Goal: Information Seeking & Learning: Find contact information

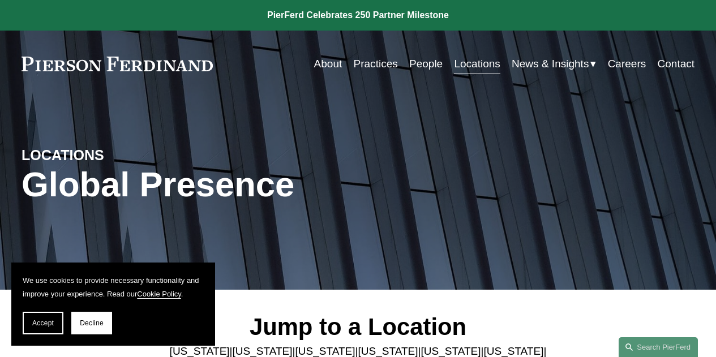
scroll to position [226, 0]
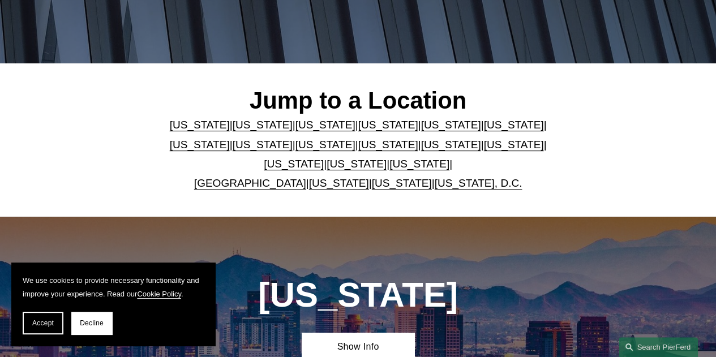
click at [330, 170] on link "[US_STATE]" at bounding box center [357, 164] width 60 height 12
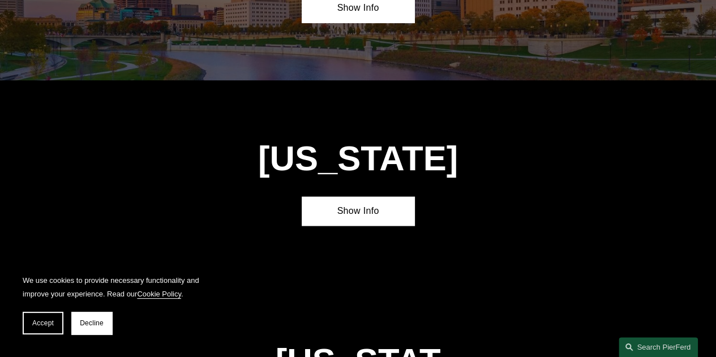
scroll to position [3111, 0]
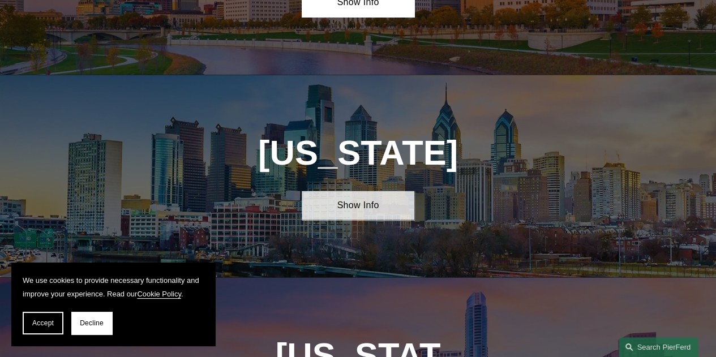
click at [350, 191] on link "Show Info" at bounding box center [358, 205] width 112 height 29
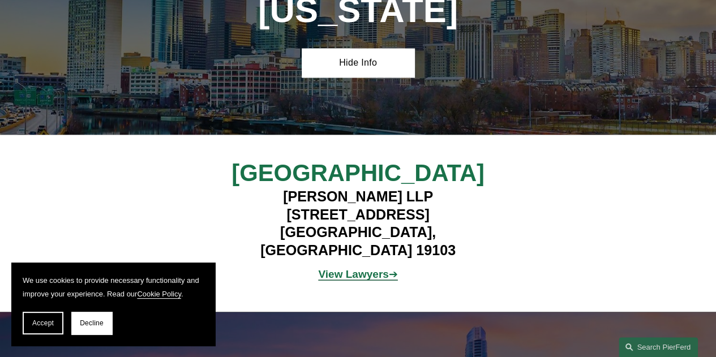
scroll to position [3281, 0]
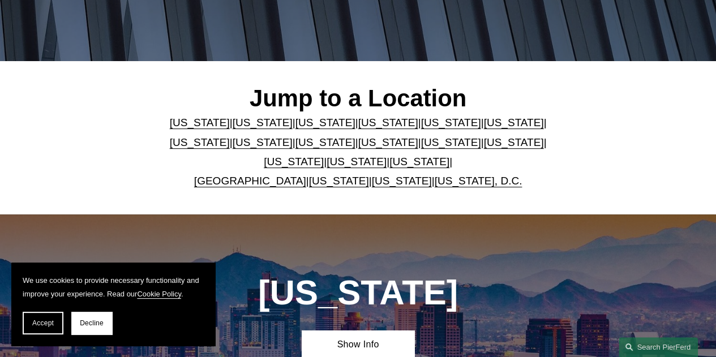
scroll to position [226, 0]
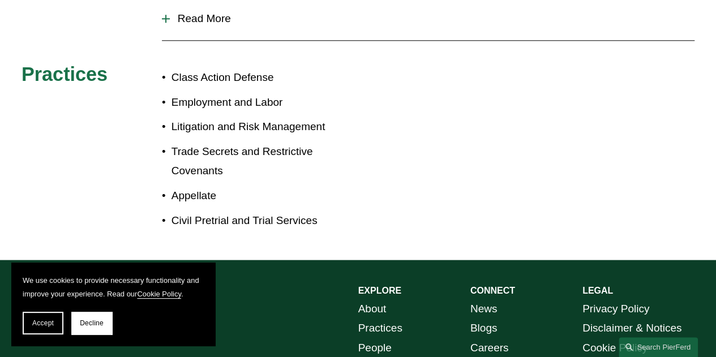
scroll to position [717, 0]
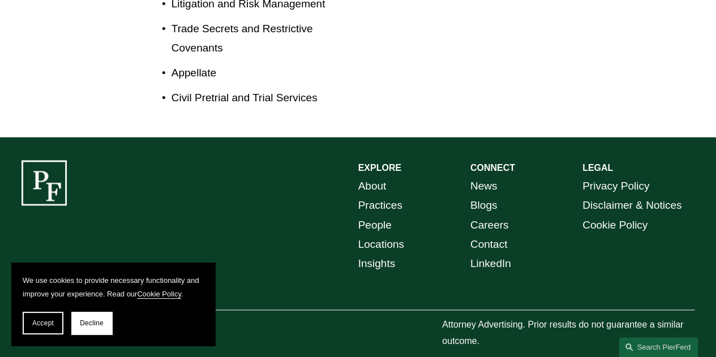
click at [496, 235] on link "Contact" at bounding box center [488, 244] width 37 height 19
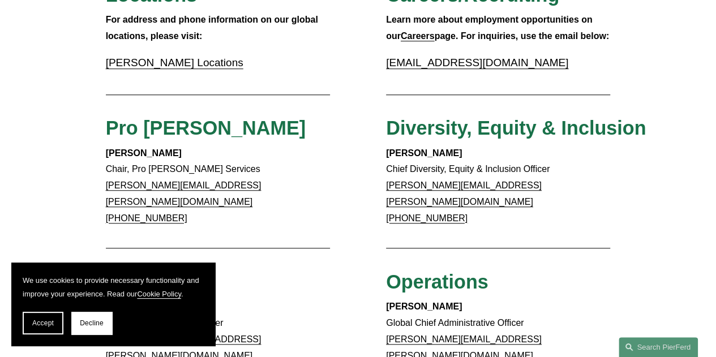
scroll to position [340, 0]
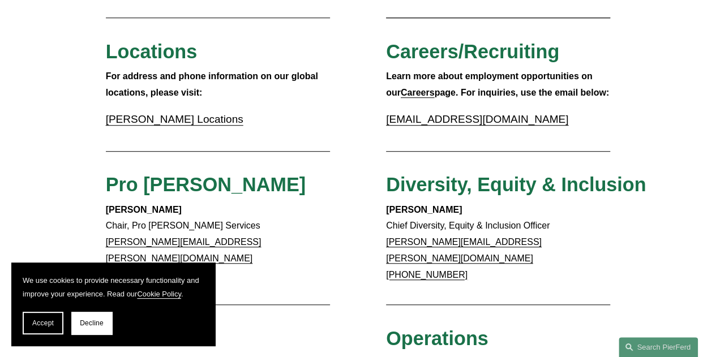
click at [170, 122] on link "Pierson Ferdinand Locations" at bounding box center [175, 119] width 138 height 12
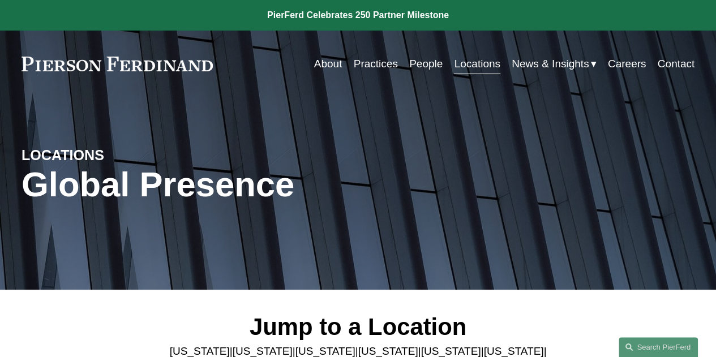
scroll to position [170, 0]
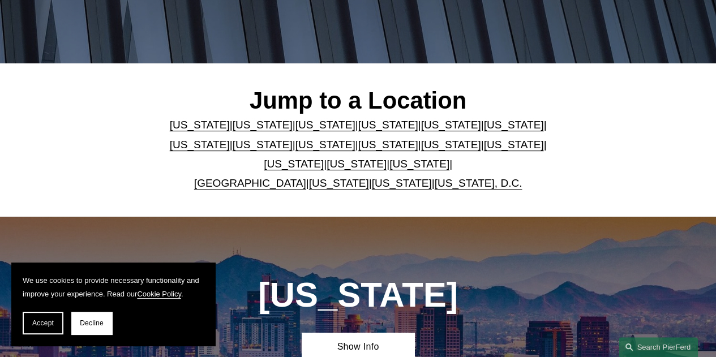
click at [327, 167] on link "[US_STATE]" at bounding box center [357, 164] width 60 height 12
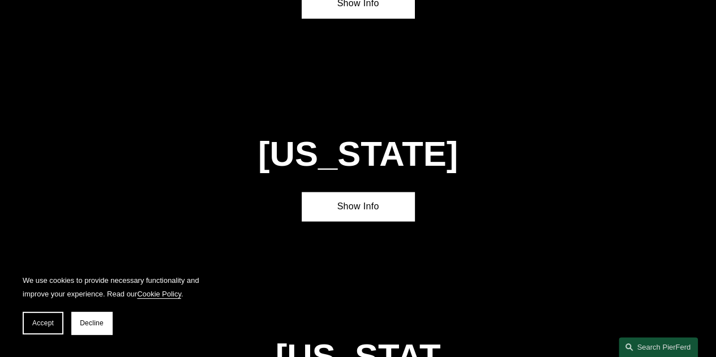
scroll to position [3111, 0]
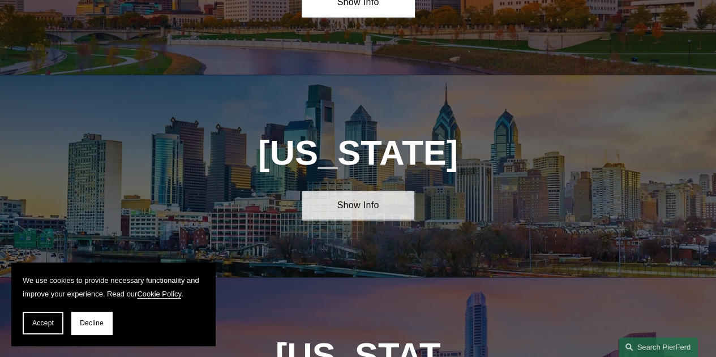
click at [353, 191] on link "Show Info" at bounding box center [358, 205] width 112 height 29
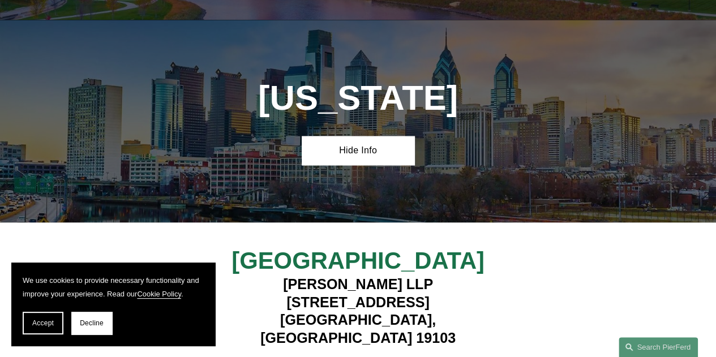
scroll to position [3224, 0]
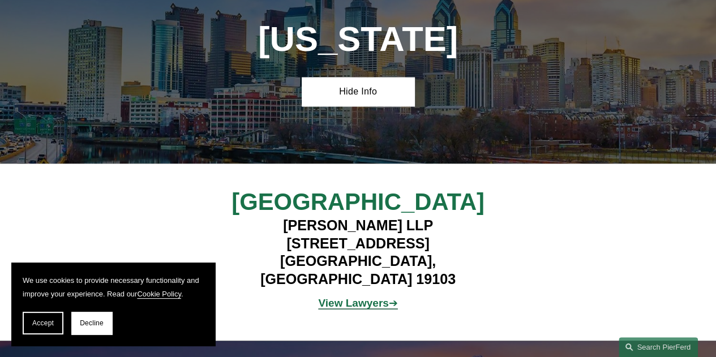
drag, startPoint x: 280, startPoint y: 154, endPoint x: 457, endPoint y: 156, distance: 177.2
click at [457, 217] on h4 "Pierson Ferdinand LLP 1650 Market Street, Suite 3600 Philadelphia, PA 19103" at bounding box center [358, 253] width 280 height 72
copy h4 "Pierson Ferdinand LLP"
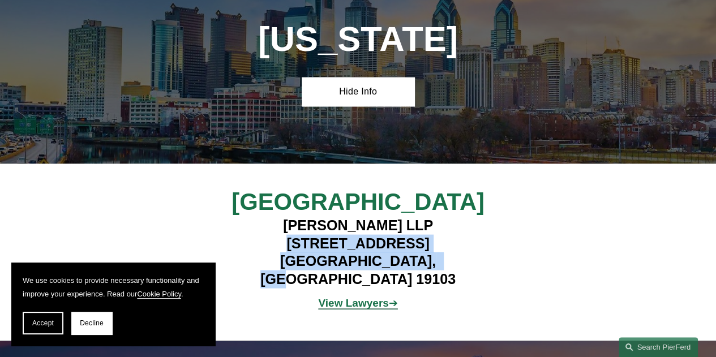
drag, startPoint x: 250, startPoint y: 171, endPoint x: 447, endPoint y: 196, distance: 198.6
click at [447, 217] on h4 "Pierson Ferdinand LLP 1650 Market Street, Suite 3600 Philadelphia, PA 19103" at bounding box center [358, 253] width 280 height 72
copy h4 "1650 Market Street, Suite 3600 Philadelphia, PA 19103"
